Goal: Task Accomplishment & Management: Complete application form

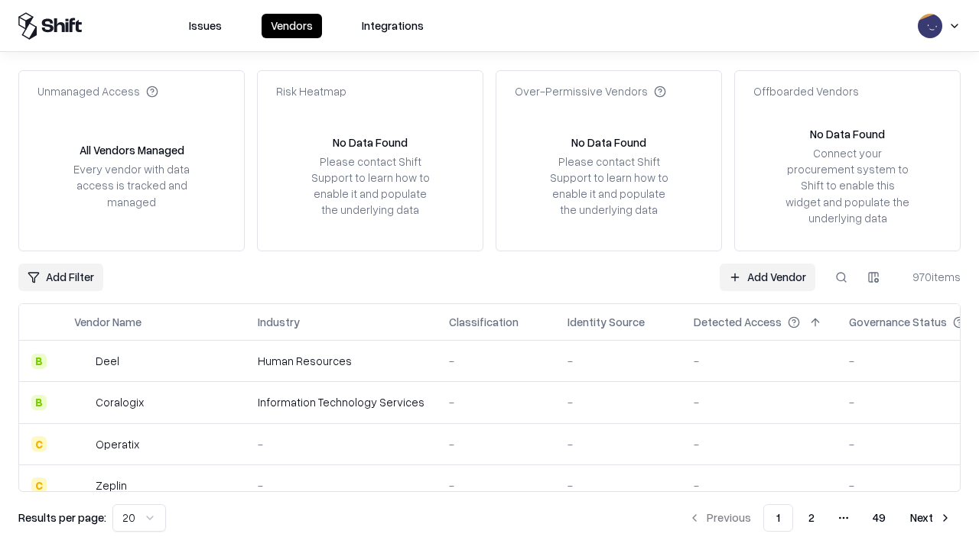
click at [767, 277] on link "Add Vendor" at bounding box center [767, 278] width 96 height 28
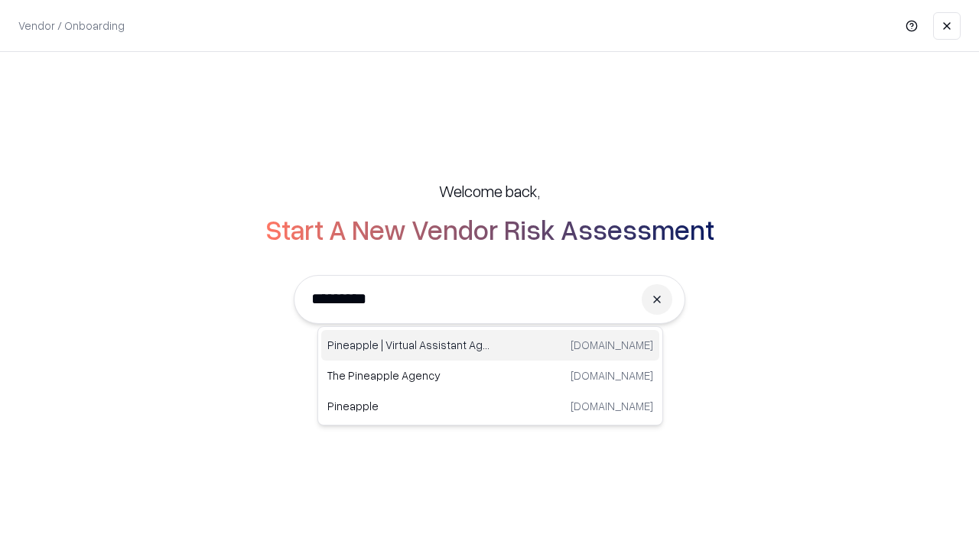
click at [490, 346] on div "Pineapple | Virtual Assistant Agency [DOMAIN_NAME]" at bounding box center [490, 345] width 338 height 31
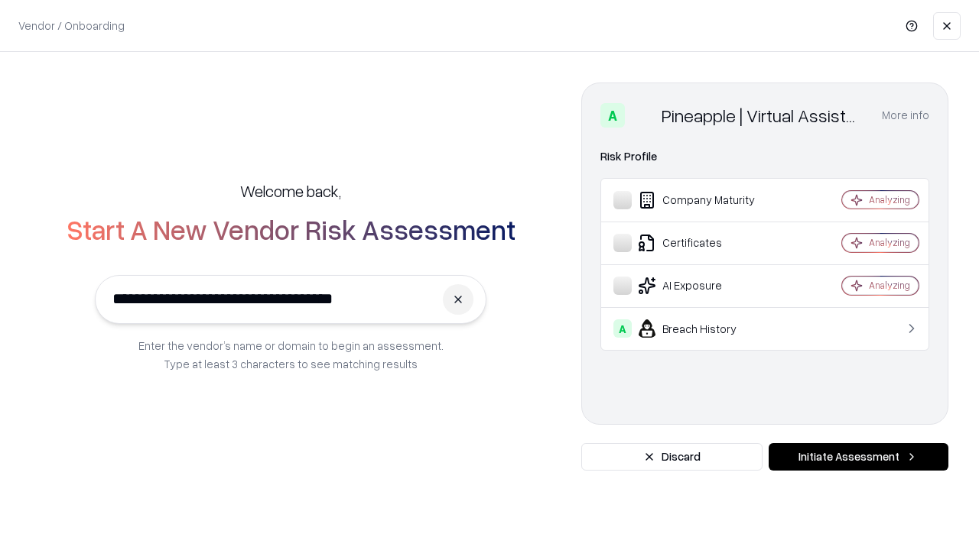
type input "**********"
click at [858, 457] on button "Initiate Assessment" at bounding box center [858, 457] width 180 height 28
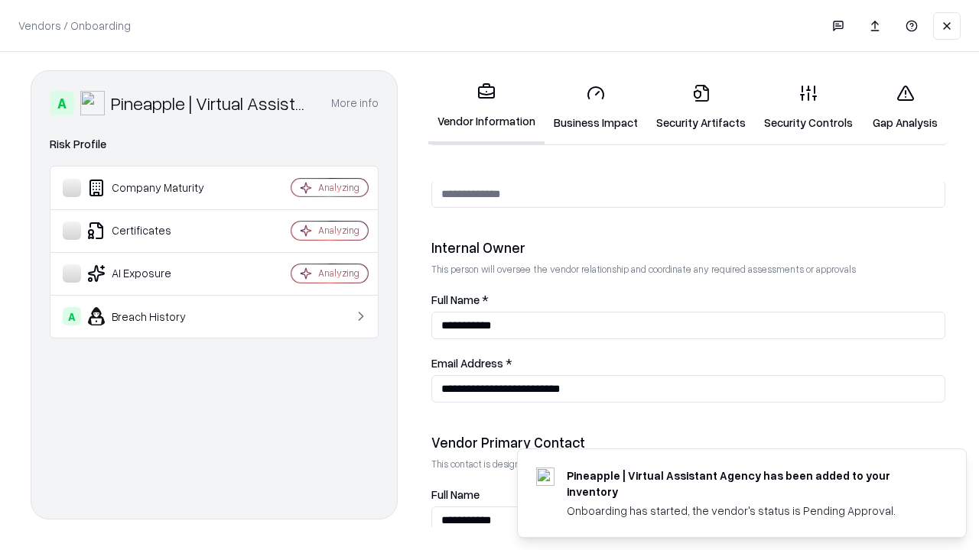
scroll to position [792, 0]
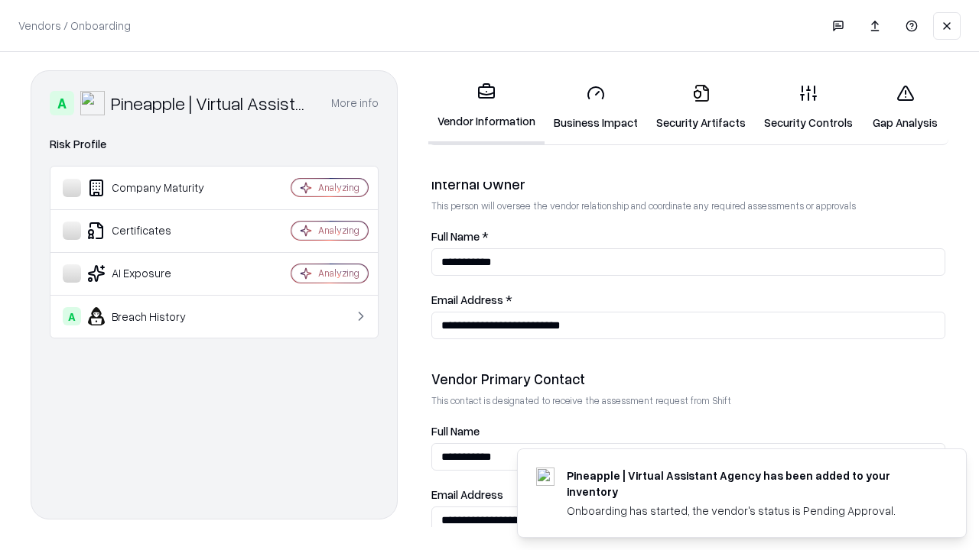
click at [596, 107] on link "Business Impact" at bounding box center [595, 107] width 102 height 71
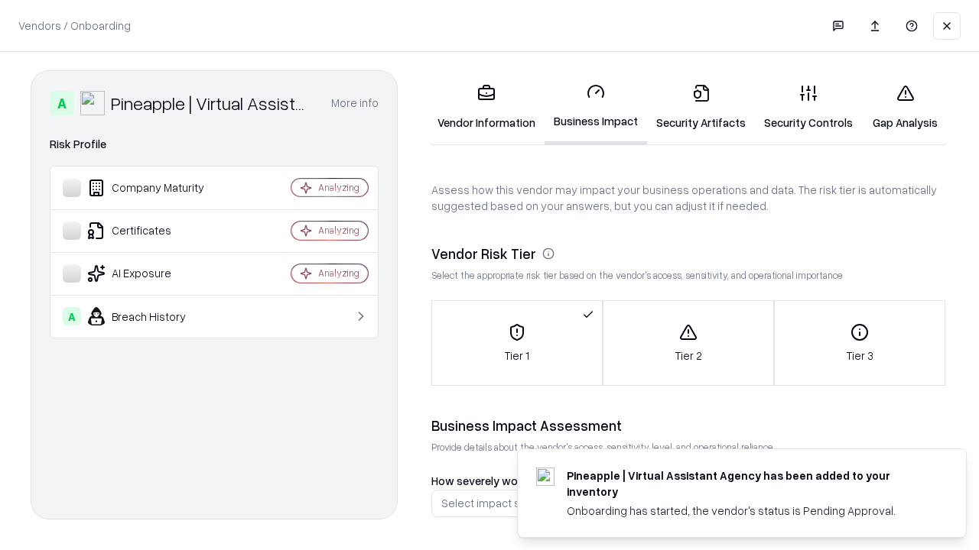
click at [904, 107] on link "Gap Analysis" at bounding box center [905, 107] width 86 height 71
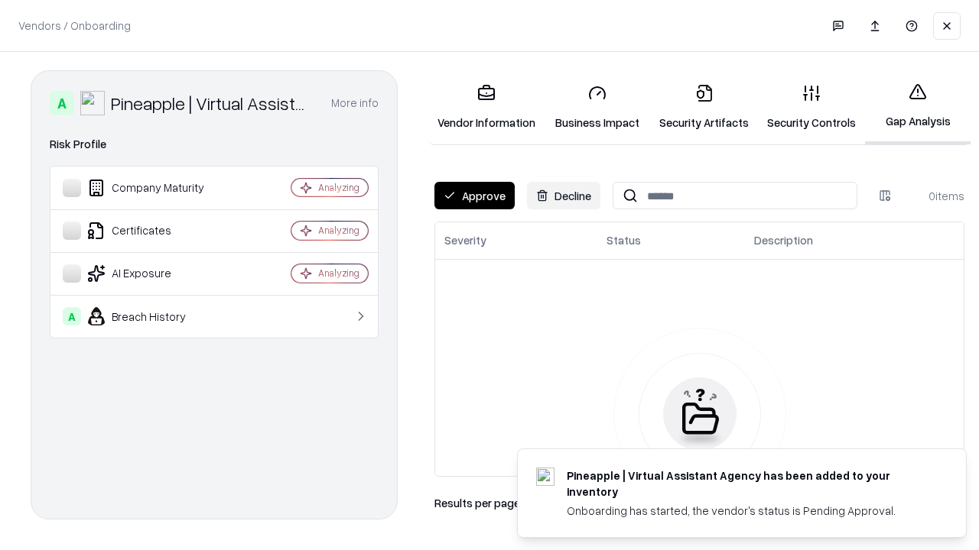
click at [474, 196] on button "Approve" at bounding box center [474, 196] width 80 height 28
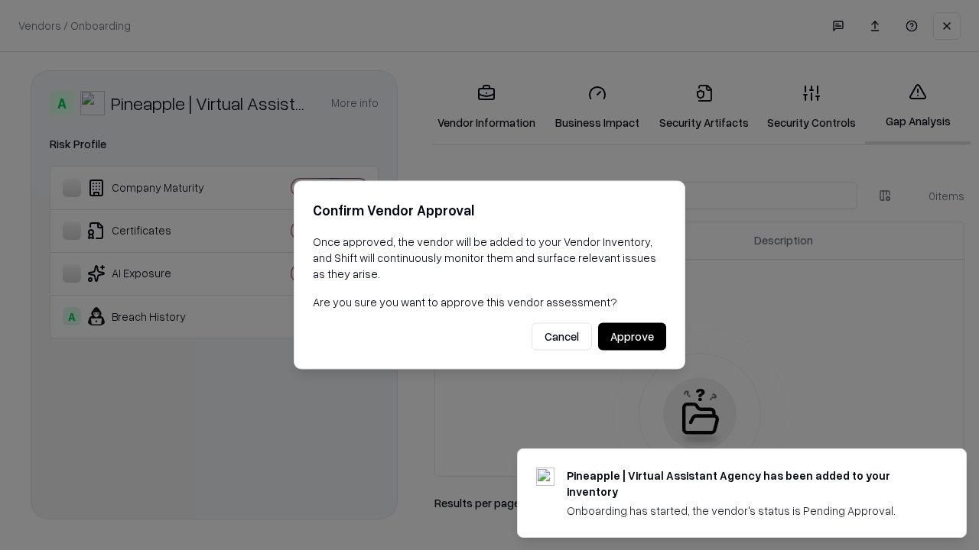
click at [631, 336] on button "Approve" at bounding box center [632, 337] width 68 height 28
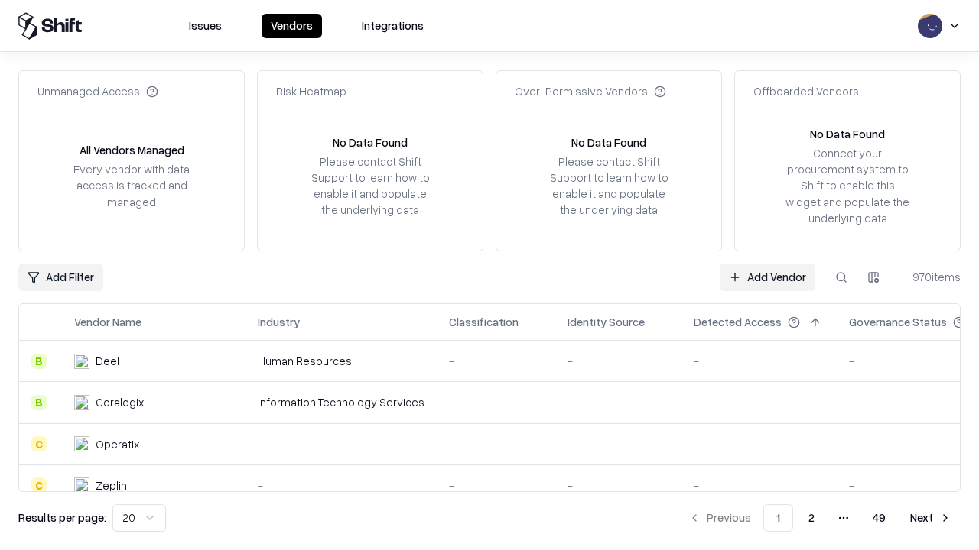
type input "**********"
click at [767, 277] on link "Add Vendor" at bounding box center [767, 278] width 96 height 28
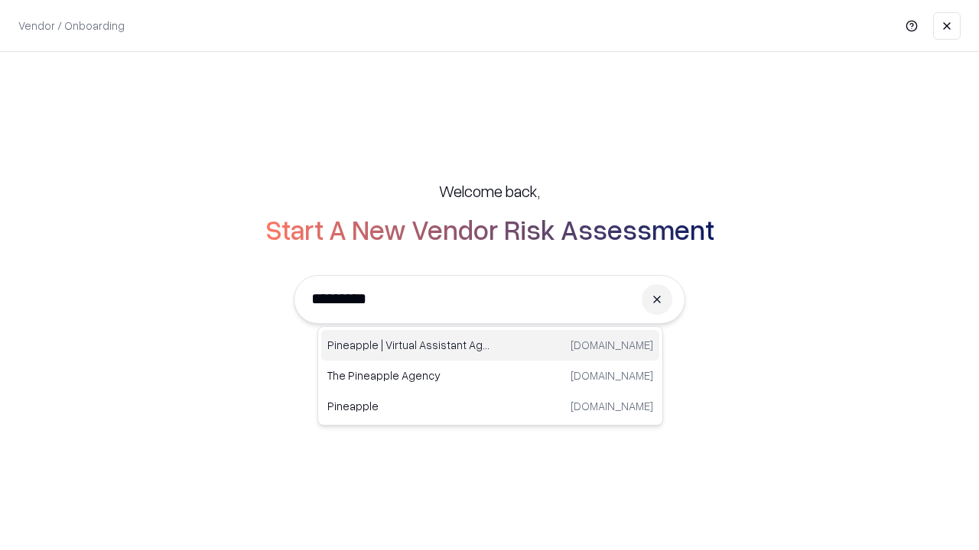
click at [490, 346] on div "Pineapple | Virtual Assistant Agency [DOMAIN_NAME]" at bounding box center [490, 345] width 338 height 31
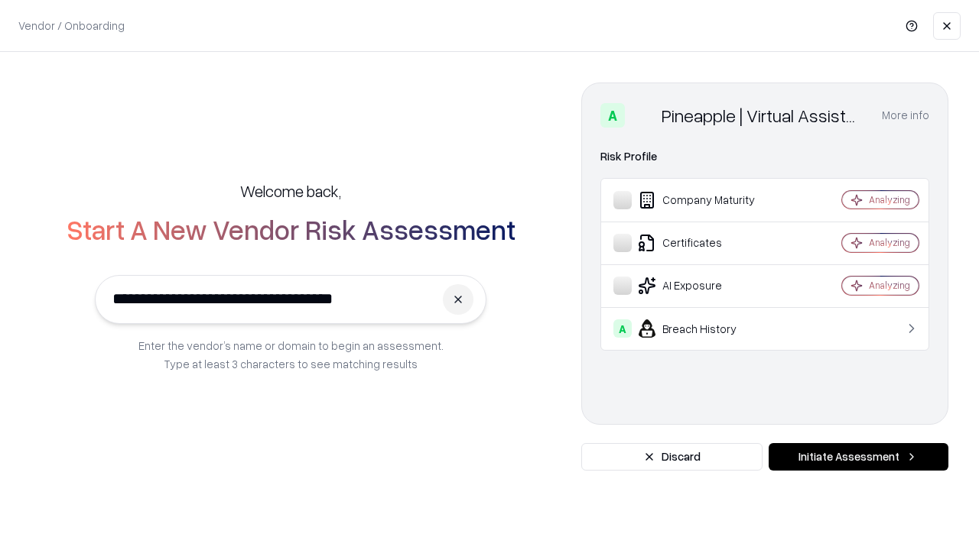
type input "**********"
click at [858, 457] on button "Initiate Assessment" at bounding box center [858, 457] width 180 height 28
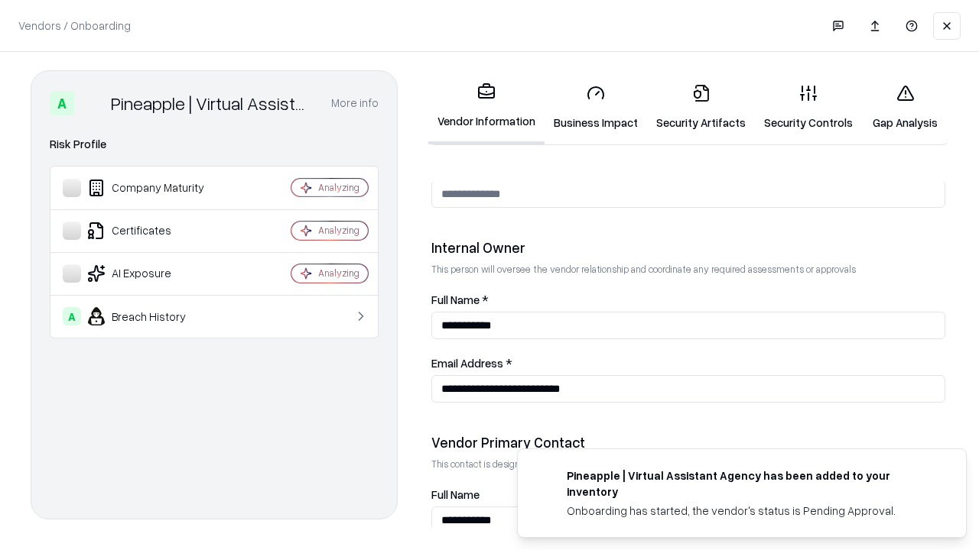
scroll to position [792, 0]
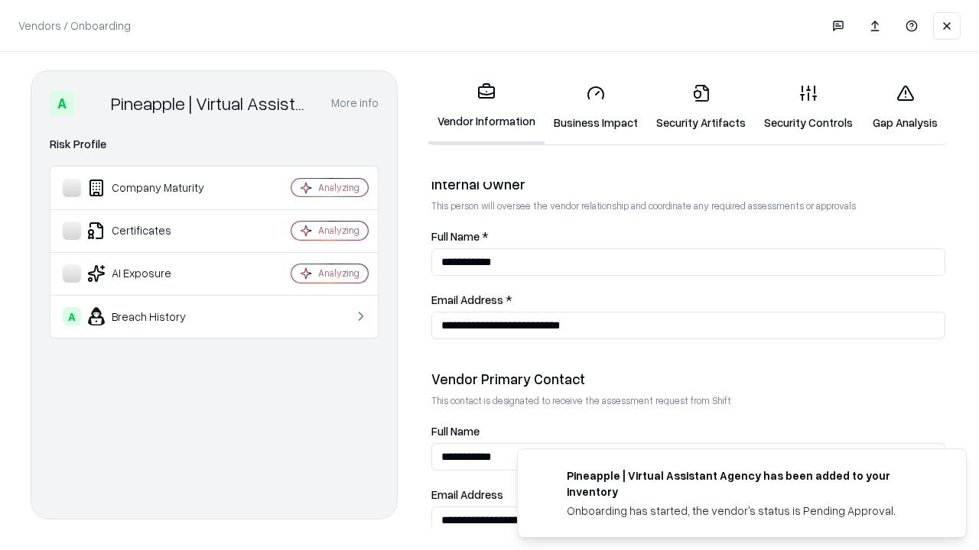
click at [904, 107] on link "Gap Analysis" at bounding box center [905, 107] width 86 height 71
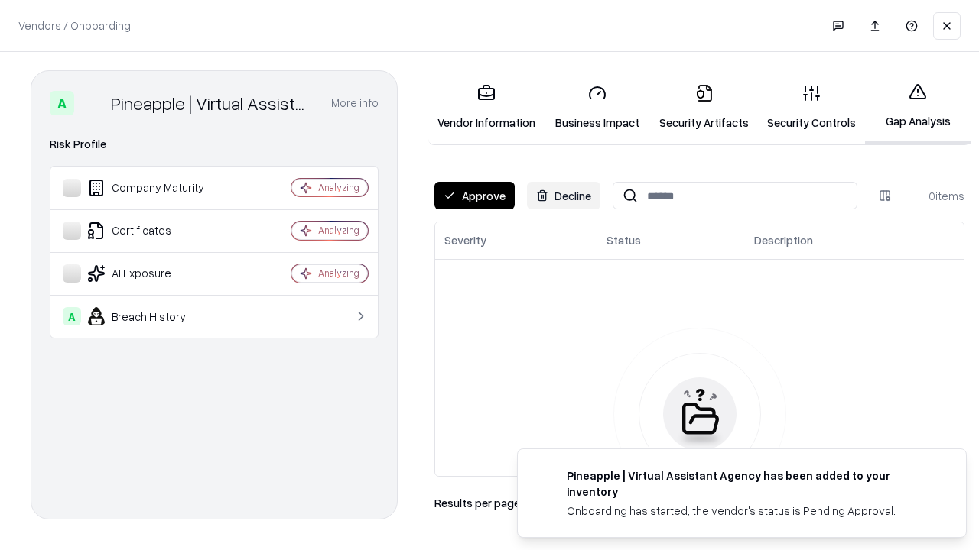
click at [474, 196] on button "Approve" at bounding box center [474, 196] width 80 height 28
